Goal: Task Accomplishment & Management: Manage account settings

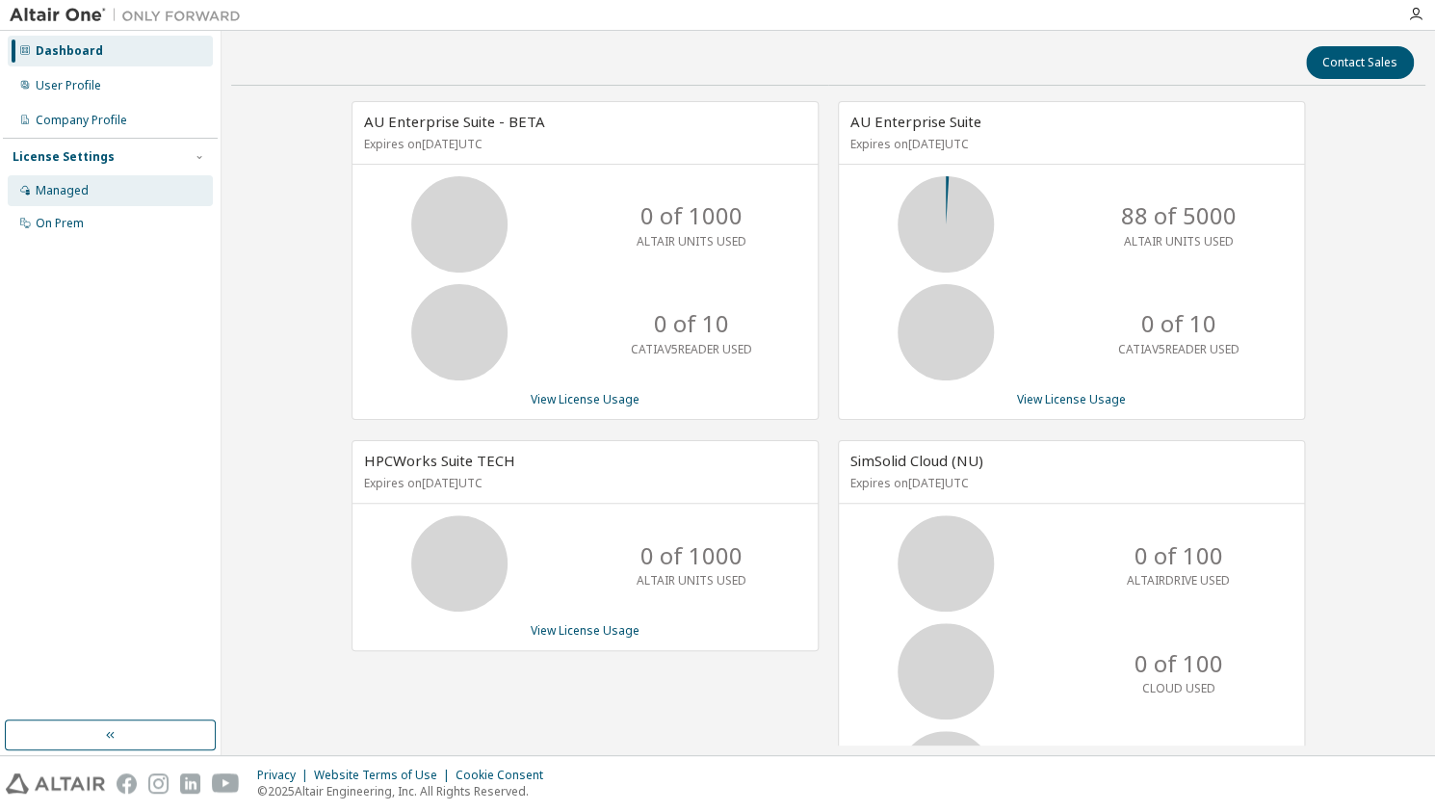
click at [92, 197] on div "Managed" at bounding box center [110, 190] width 205 height 31
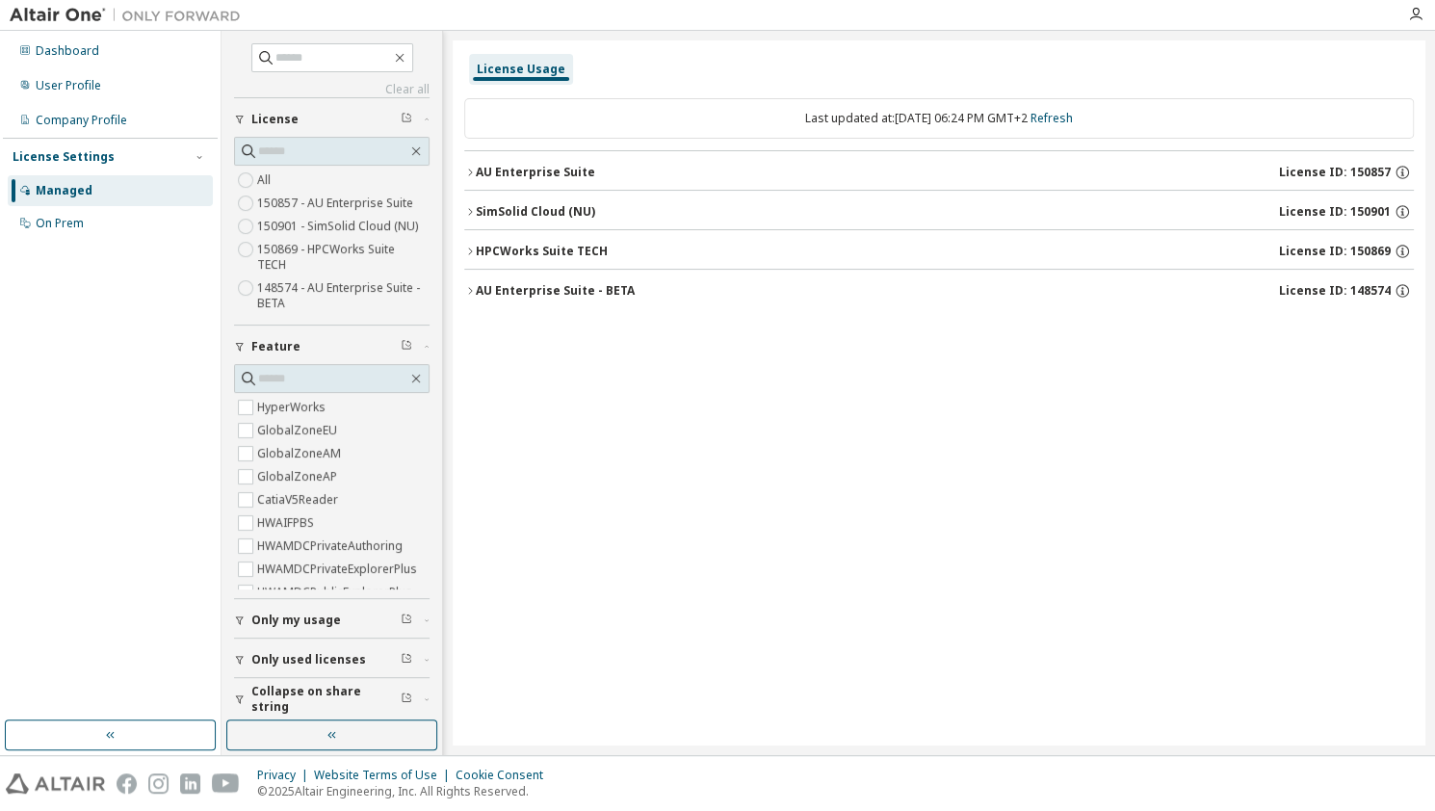
click at [967, 115] on div "Last updated at: [DATE] 06:24 PM GMT+2 Refresh" at bounding box center [939, 118] width 950 height 40
click at [407, 53] on icon "button" at bounding box center [399, 57] width 15 height 15
click at [470, 35] on div "Clear all Collapse on share string Only used licenses Only my usage Feature Hyp…" at bounding box center [829, 393] width 1214 height 724
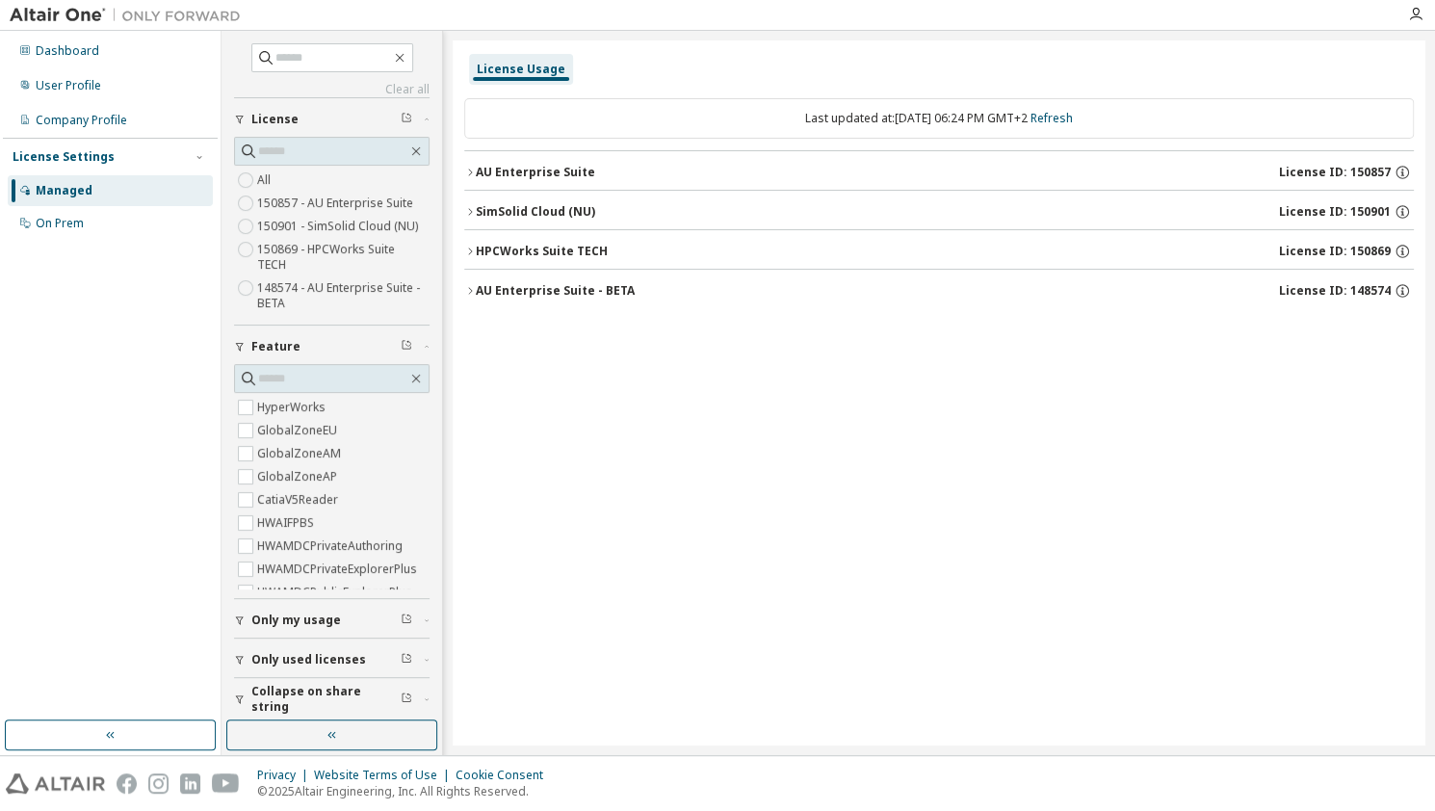
click at [169, 13] on img at bounding box center [130, 15] width 241 height 19
click at [312, 737] on button "button" at bounding box center [331, 735] width 211 height 31
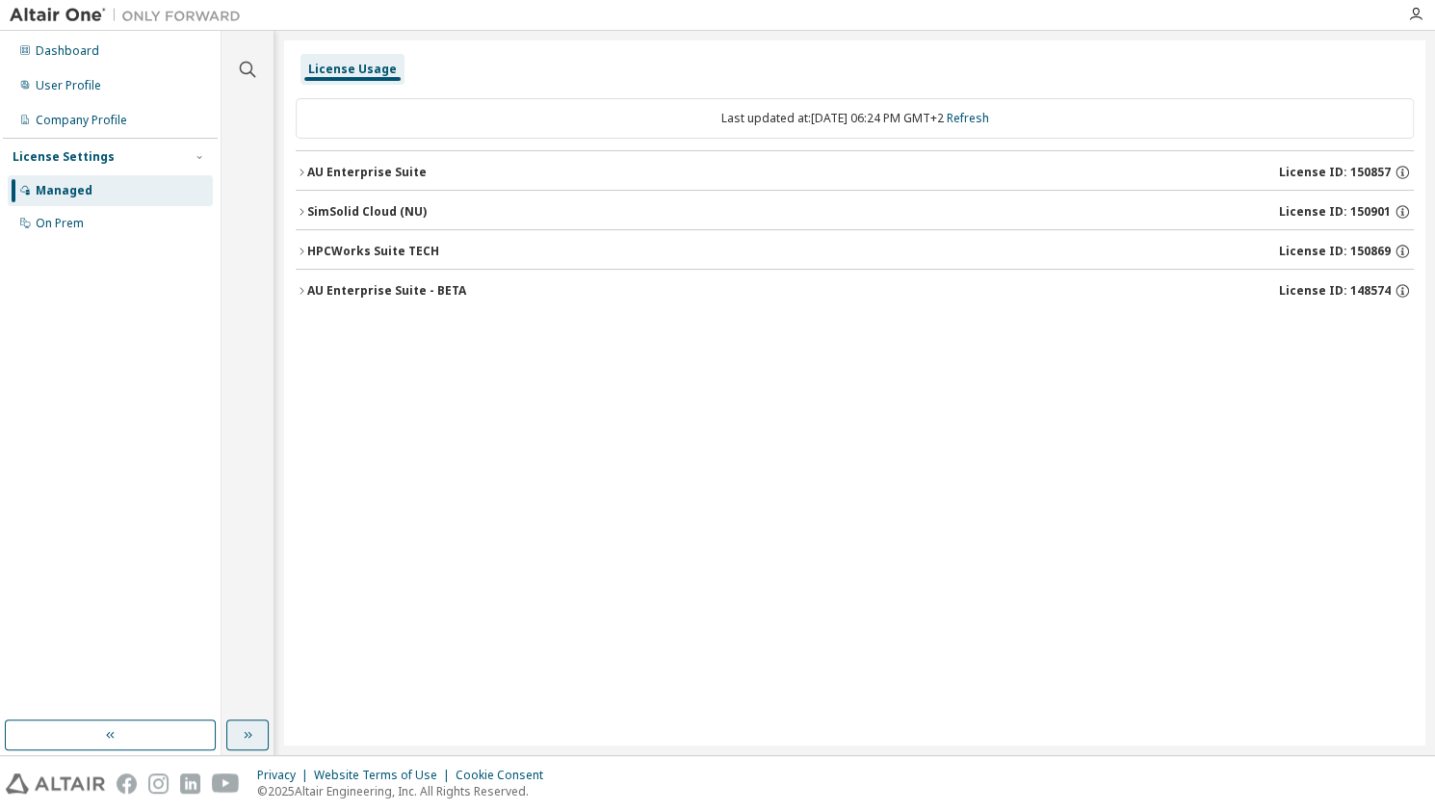
click at [250, 721] on button "button" at bounding box center [247, 735] width 42 height 31
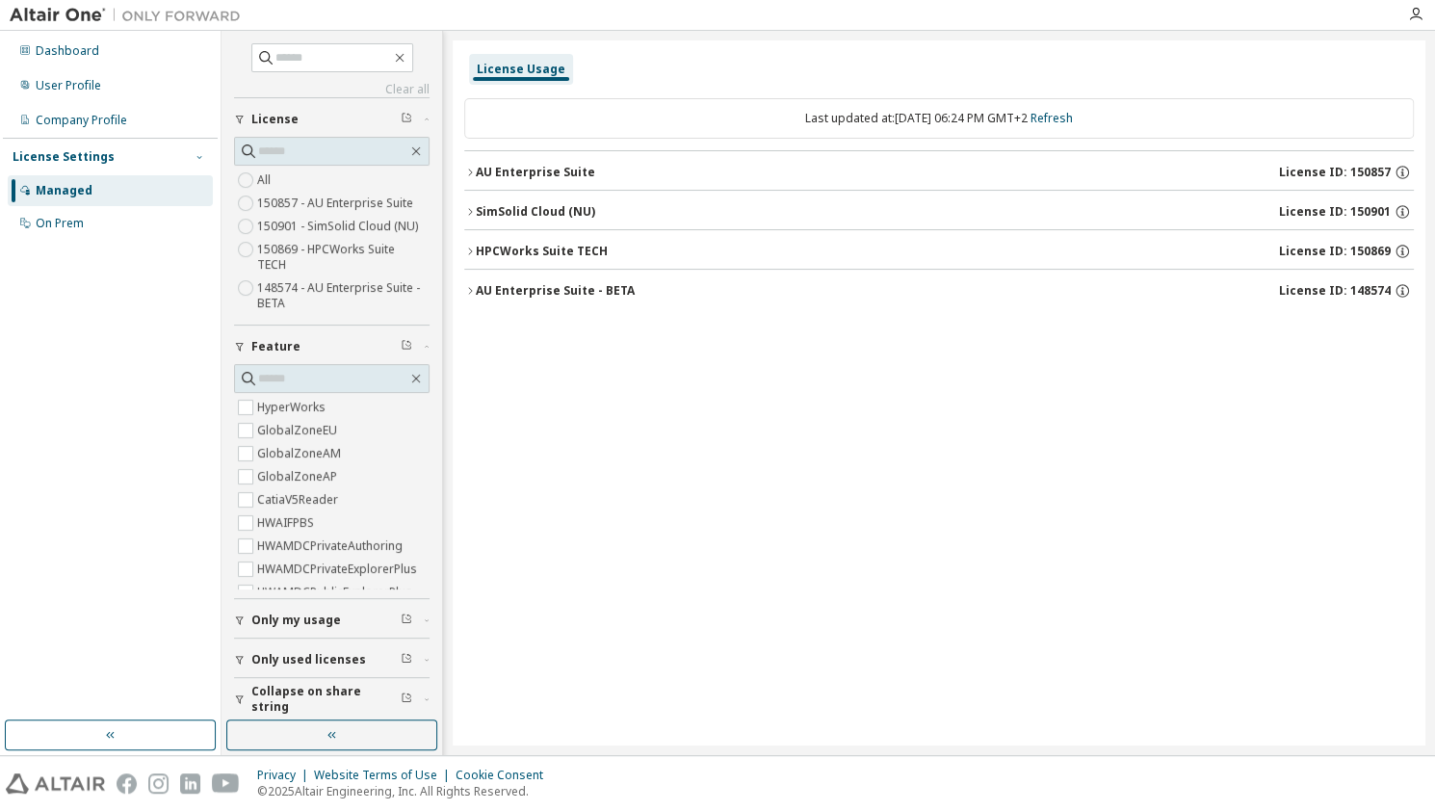
click at [201, 154] on icon "button" at bounding box center [200, 157] width 12 height 12
click at [99, 197] on div "Managed" at bounding box center [110, 190] width 205 height 31
